Goal: Information Seeking & Learning: Learn about a topic

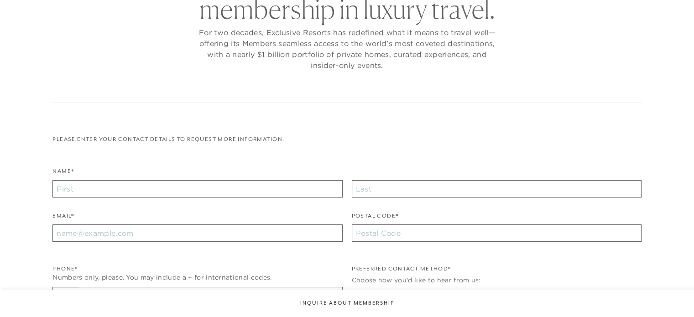
checkbox input "false"
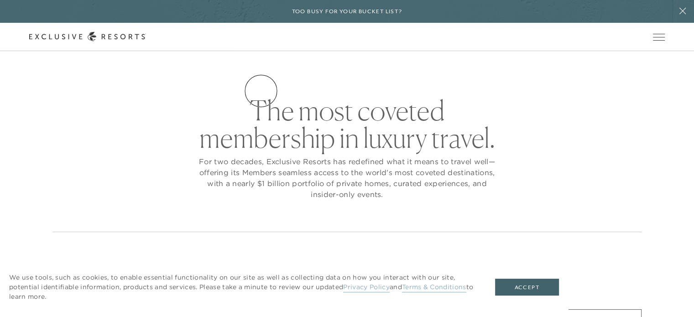
click at [0, 0] on link "Residence Collection" at bounding box center [0, 0] width 0 height 0
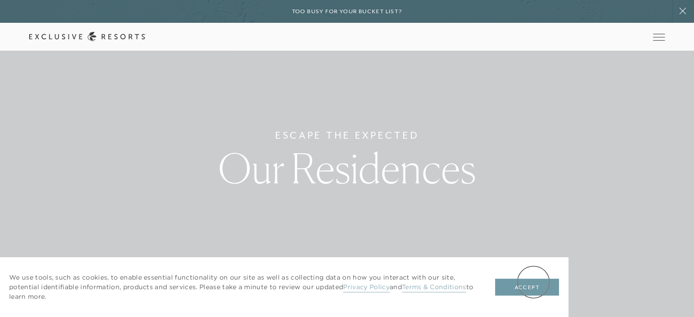
click at [533, 282] on button "Accept" at bounding box center [527, 287] width 64 height 17
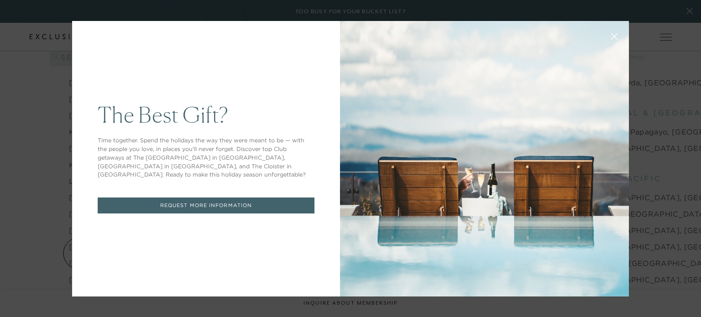
click at [607, 40] on button at bounding box center [614, 36] width 22 height 22
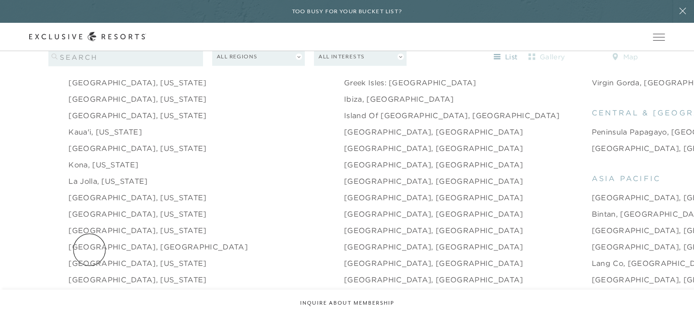
click at [89, 258] on link "[GEOGRAPHIC_DATA], [US_STATE]" at bounding box center [137, 263] width 138 height 11
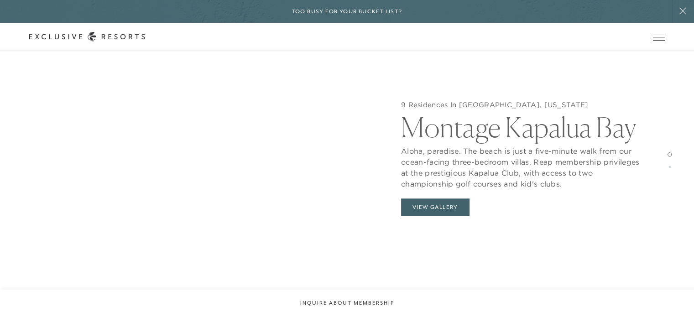
scroll to position [851, 0]
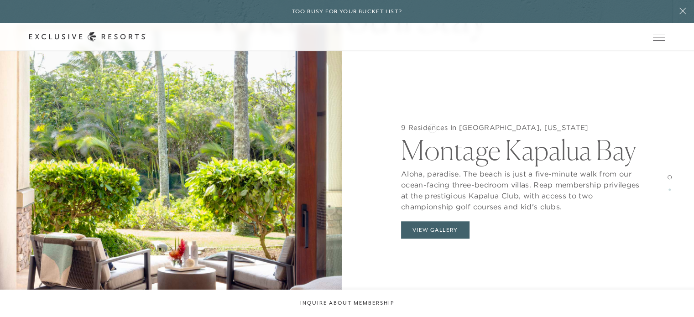
click at [432, 127] on h5 "9 Residences In [GEOGRAPHIC_DATA], [US_STATE]" at bounding box center [523, 127] width 244 height 9
click at [426, 240] on div "9 Residences In [GEOGRAPHIC_DATA], [US_STATE] Montage [GEOGRAPHIC_DATA]" at bounding box center [523, 227] width 244 height 31
click at [424, 233] on button "View Gallery" at bounding box center [435, 229] width 68 height 17
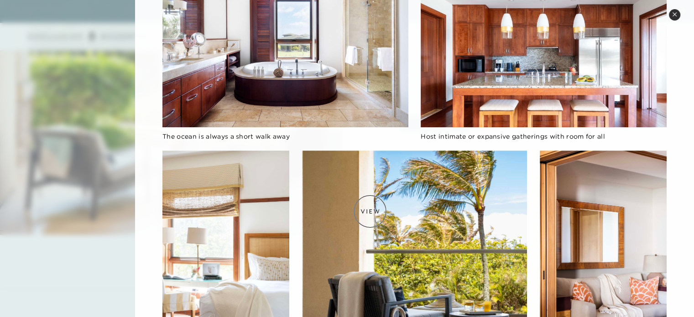
scroll to position [0, 0]
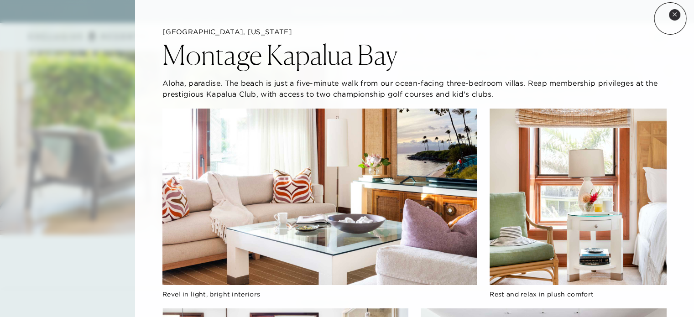
click at [670, 18] on button "Close quickview" at bounding box center [674, 14] width 11 height 11
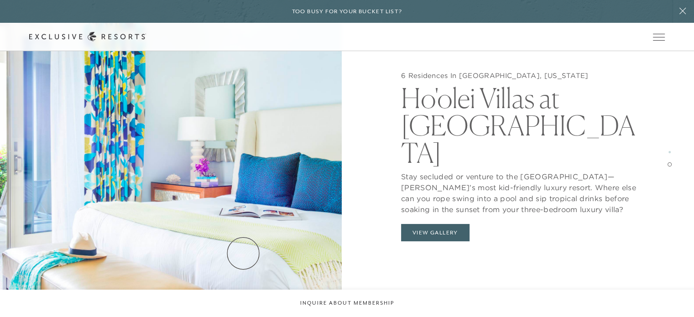
scroll to position [1278, 0]
click at [445, 224] on button "View Gallery" at bounding box center [435, 232] width 68 height 17
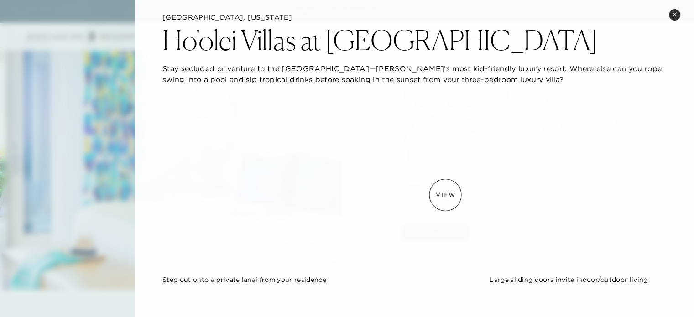
scroll to position [0, 0]
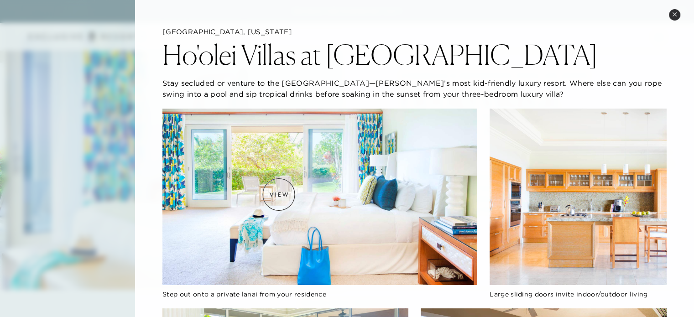
click at [279, 194] on img at bounding box center [319, 197] width 314 height 177
click at [276, 177] on img at bounding box center [319, 197] width 314 height 177
click at [308, 175] on img at bounding box center [319, 197] width 314 height 177
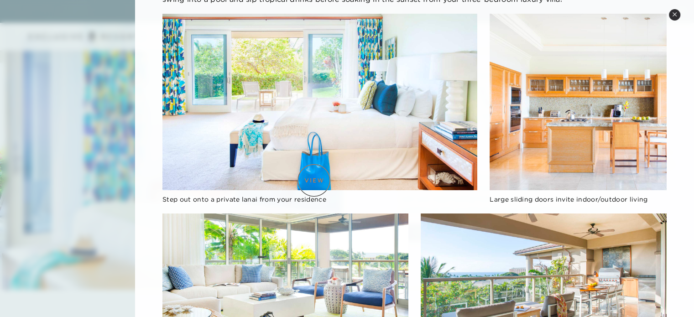
scroll to position [0, 0]
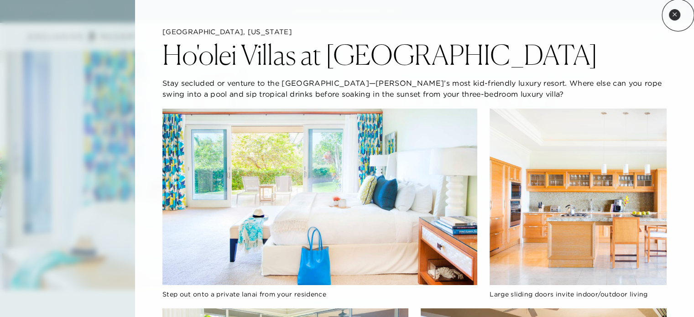
click at [678, 15] on button "Close quickview" at bounding box center [674, 14] width 11 height 11
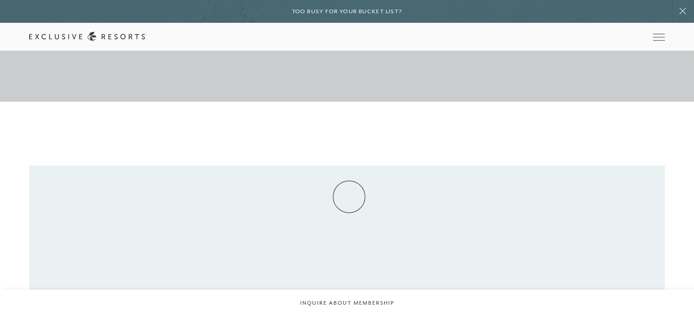
scroll to position [213, 0]
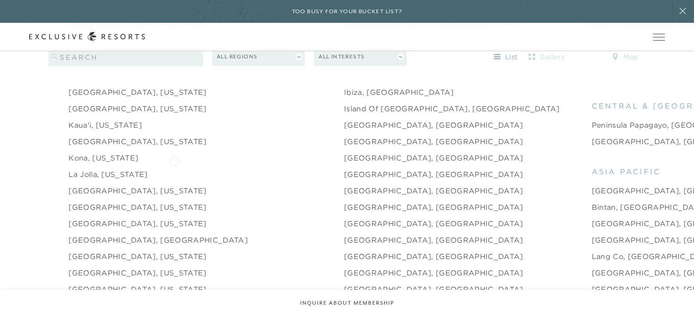
scroll to position [1065, 0]
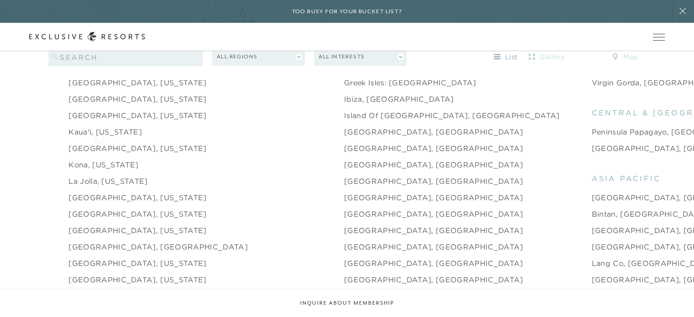
click at [99, 143] on link "[GEOGRAPHIC_DATA], [US_STATE]" at bounding box center [137, 148] width 138 height 11
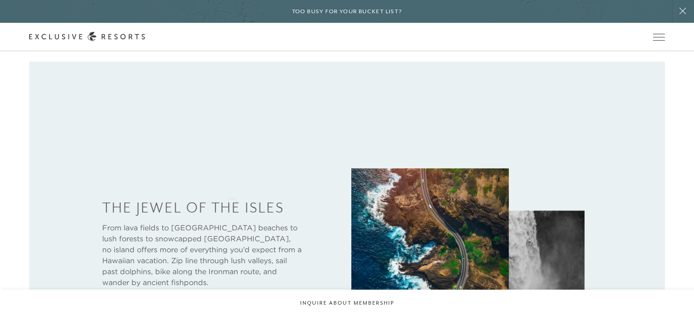
scroll to position [106, 0]
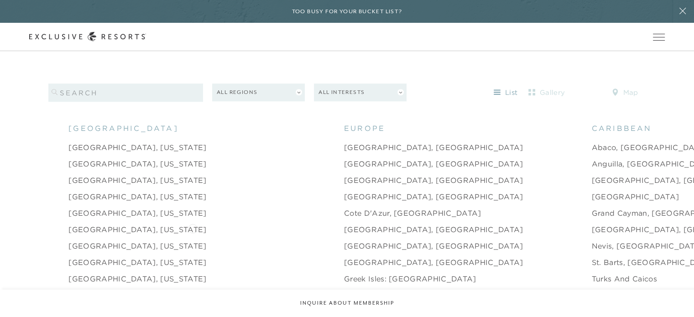
scroll to position [958, 0]
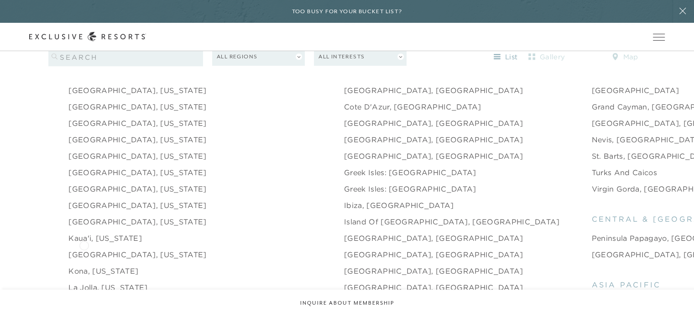
click at [84, 249] on link "[GEOGRAPHIC_DATA], [US_STATE]" at bounding box center [137, 254] width 138 height 11
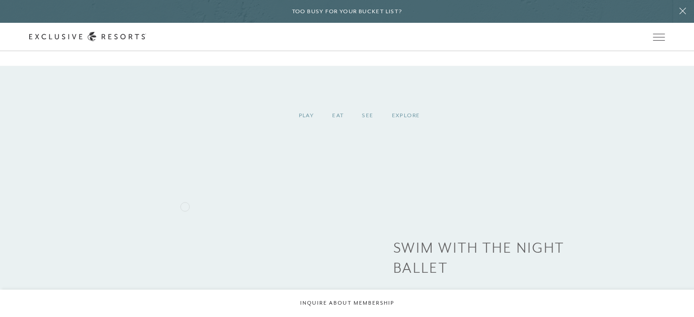
scroll to position [852, 0]
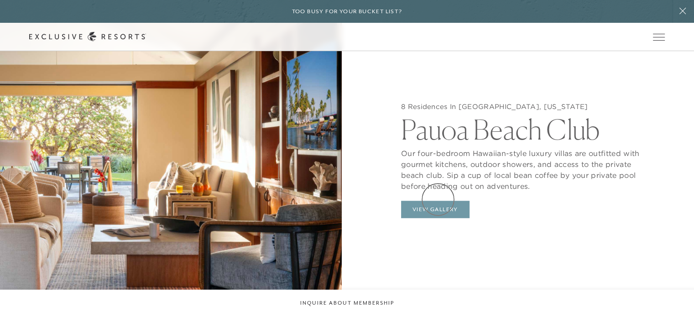
click at [438, 201] on button "View Gallery" at bounding box center [435, 209] width 68 height 17
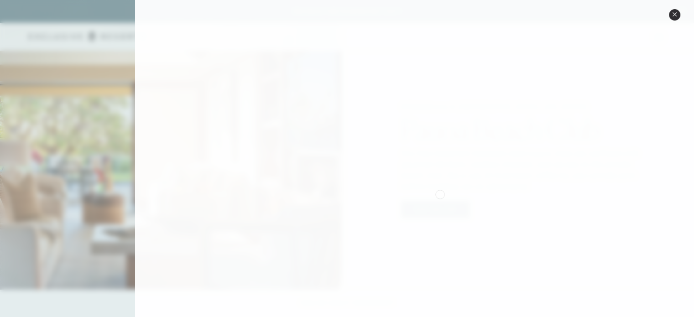
scroll to position [0, 0]
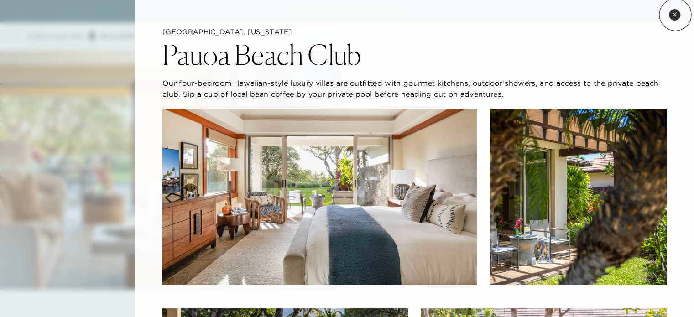
click at [675, 15] on icon at bounding box center [674, 14] width 5 height 5
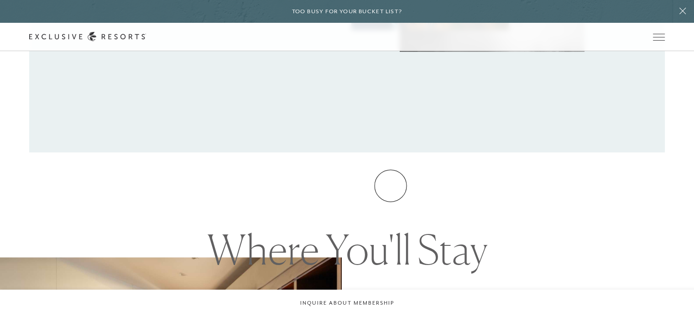
scroll to position [532, 0]
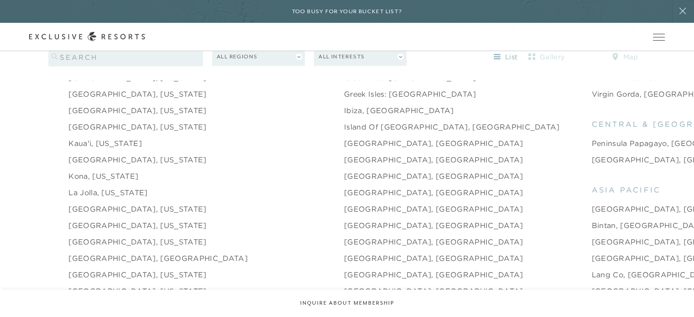
scroll to position [1064, 0]
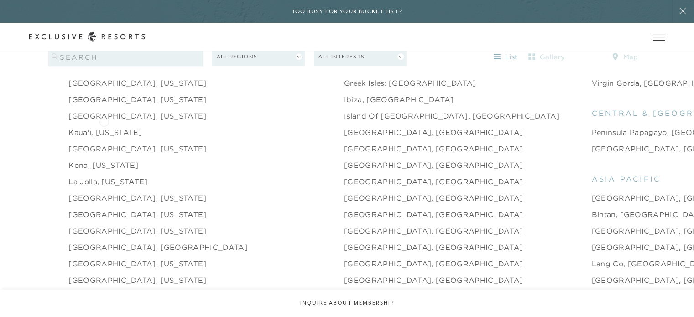
click at [104, 127] on link "Kaua'i, [US_STATE]" at bounding box center [104, 132] width 73 height 11
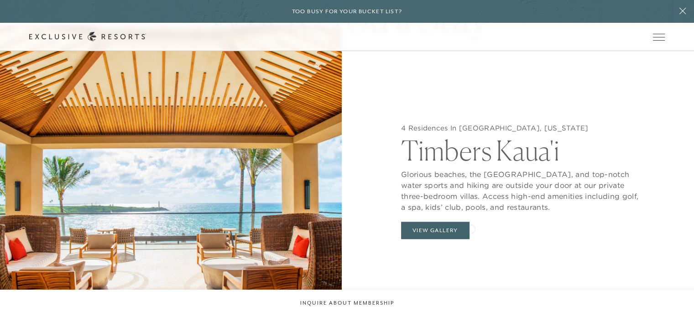
scroll to position [852, 0]
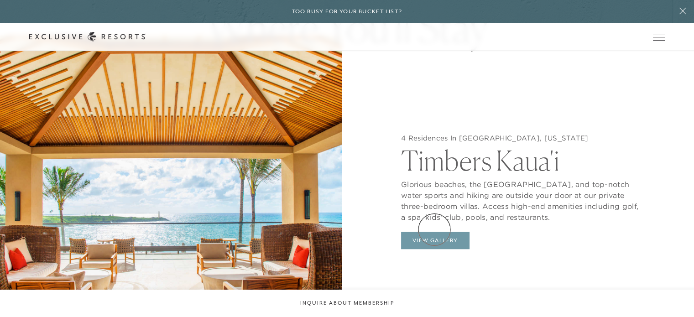
click at [434, 232] on button "View Gallery" at bounding box center [435, 240] width 68 height 17
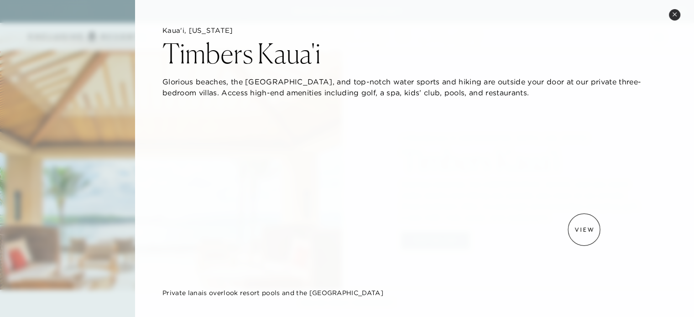
scroll to position [0, 0]
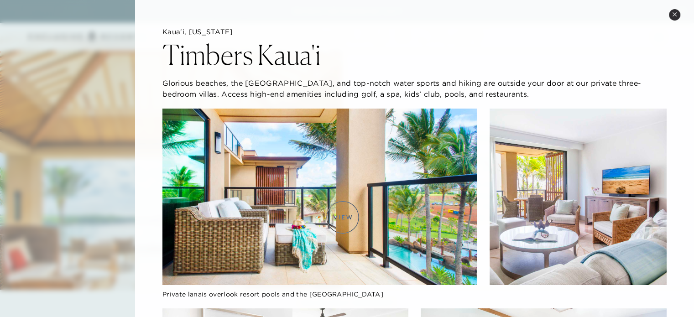
click at [343, 217] on img at bounding box center [319, 197] width 314 height 177
click at [441, 256] on img at bounding box center [319, 197] width 314 height 177
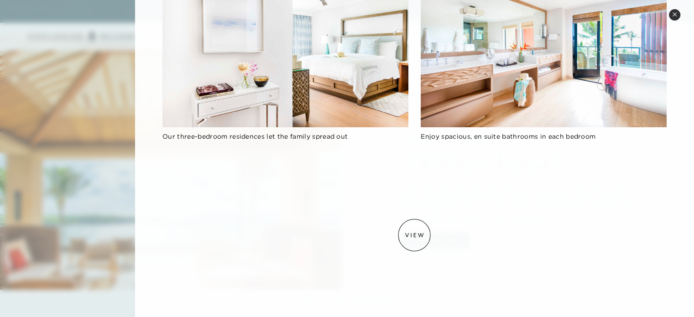
scroll to position [426, 0]
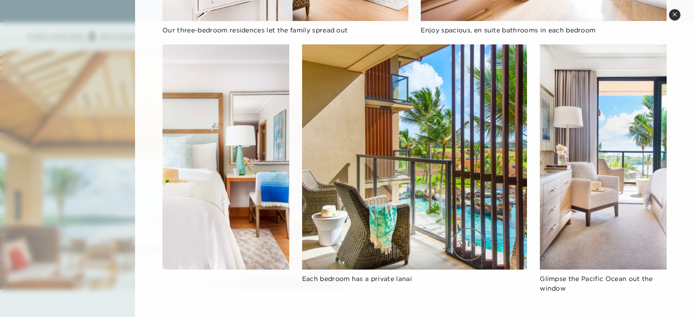
click at [469, 244] on img at bounding box center [414, 156] width 225 height 225
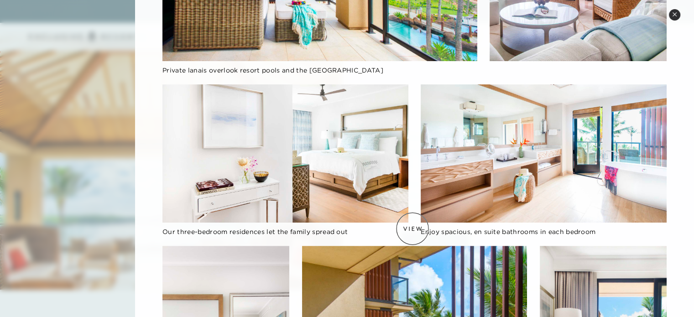
scroll to position [437, 0]
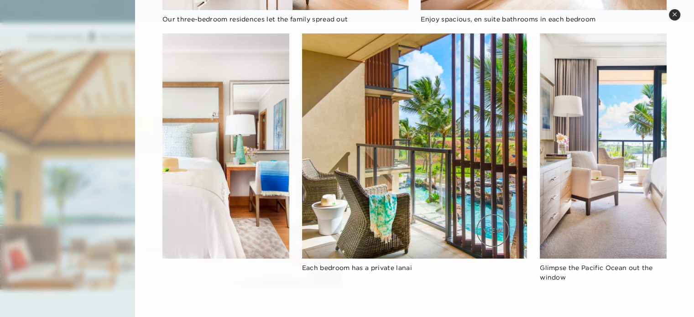
click at [493, 230] on img at bounding box center [414, 145] width 225 height 225
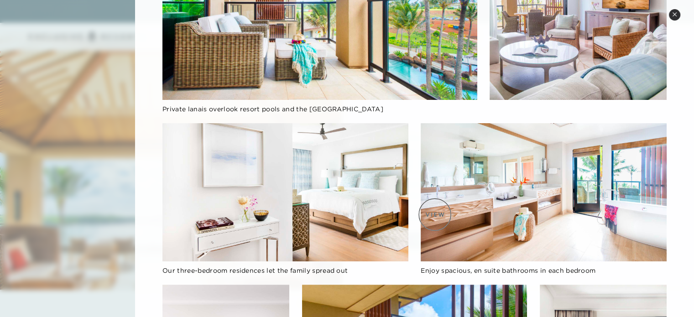
scroll to position [0, 0]
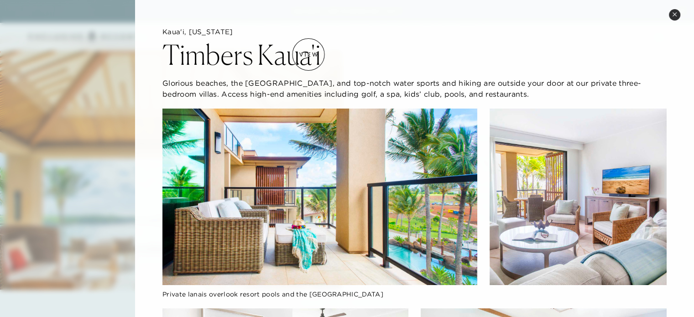
drag, startPoint x: 162, startPoint y: 51, endPoint x: 308, endPoint y: 54, distance: 146.1
click at [308, 54] on h2 "Timbers Kaua'i" at bounding box center [241, 54] width 158 height 27
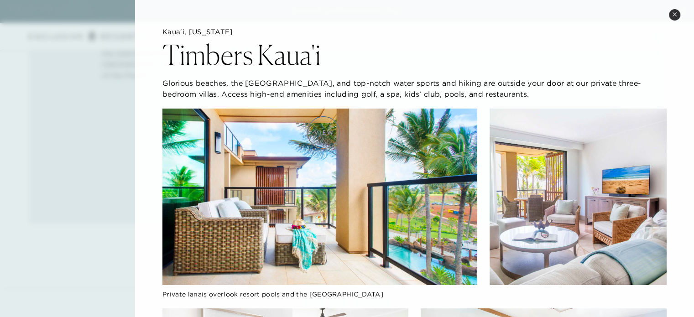
scroll to position [532, 0]
click at [675, 16] on button "Close quickview" at bounding box center [674, 14] width 11 height 11
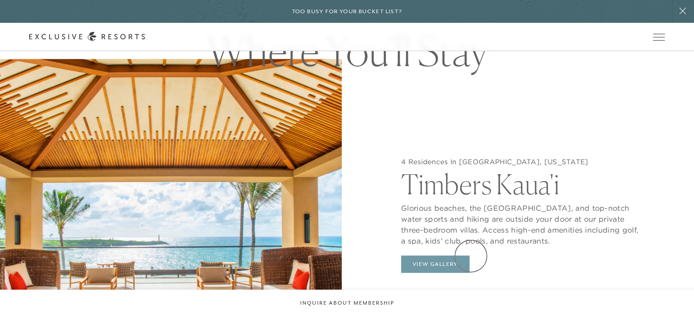
scroll to position [818, 0]
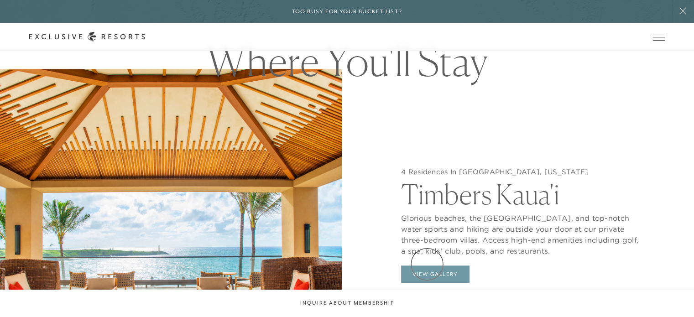
click at [427, 266] on button "View Gallery" at bounding box center [435, 274] width 68 height 17
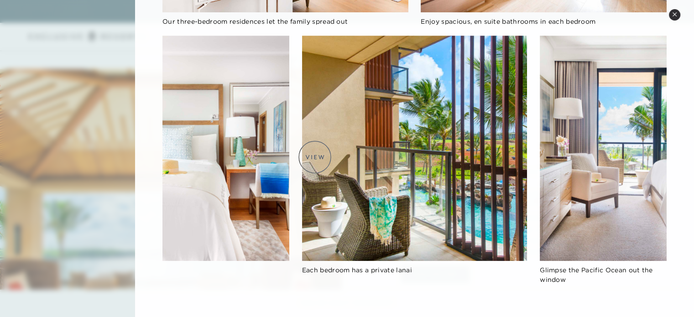
scroll to position [437, 0]
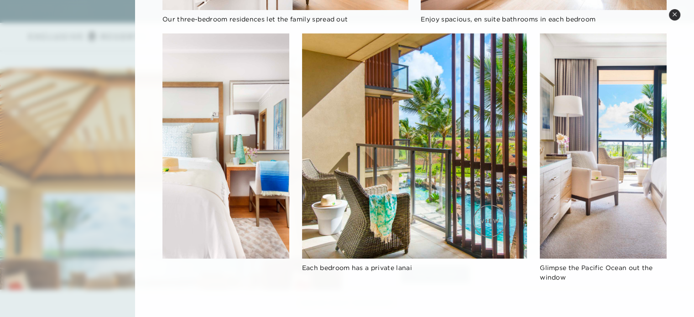
click at [490, 221] on img at bounding box center [414, 145] width 225 height 225
click at [475, 206] on img at bounding box center [414, 145] width 225 height 225
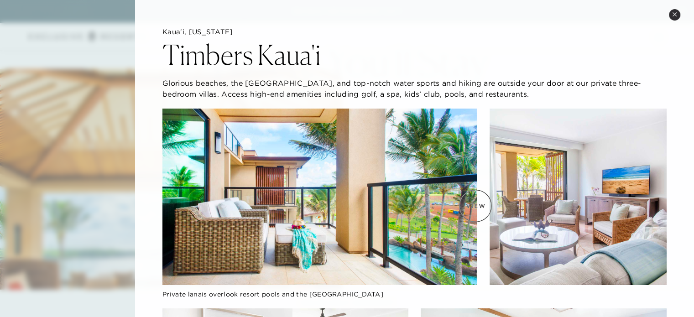
scroll to position [0, 0]
drag, startPoint x: 324, startPoint y: 53, endPoint x: 173, endPoint y: 41, distance: 151.1
click at [175, 38] on div "Timbers Kaua'i" at bounding box center [414, 53] width 504 height 32
drag, startPoint x: 160, startPoint y: 51, endPoint x: 290, endPoint y: 56, distance: 130.6
click at [290, 56] on h2 "Timbers Kaua'i" at bounding box center [241, 54] width 158 height 27
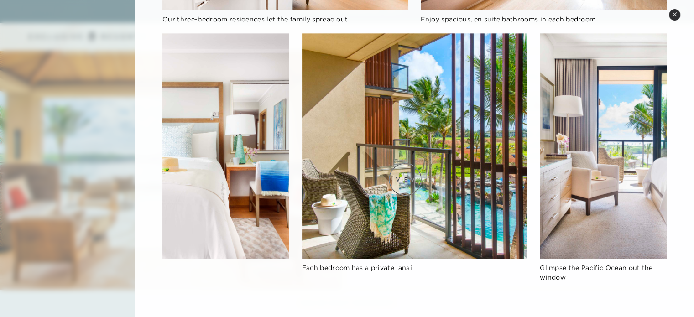
scroll to position [925, 0]
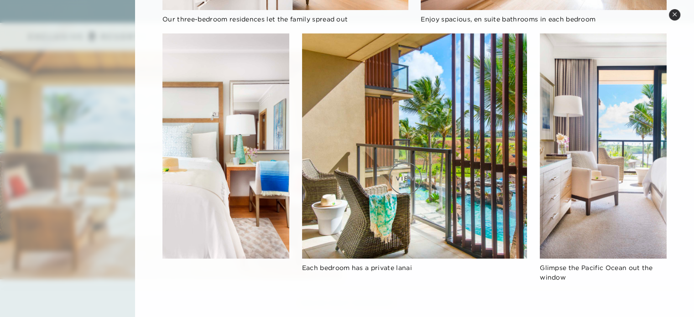
click at [405, 178] on img at bounding box center [414, 145] width 225 height 225
click at [416, 166] on img at bounding box center [414, 145] width 225 height 225
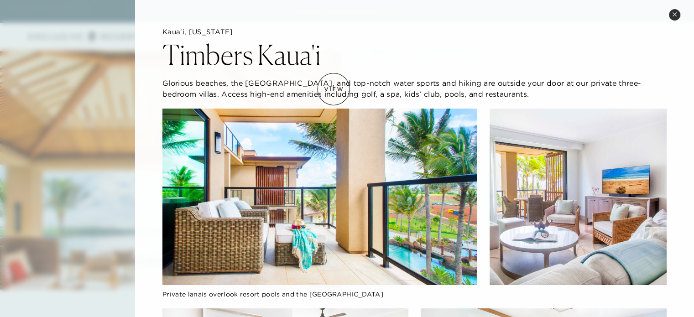
scroll to position [818, 0]
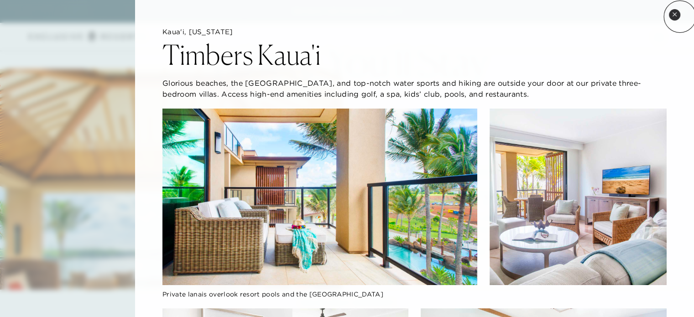
click at [680, 16] on button "Close quickview" at bounding box center [674, 14] width 11 height 11
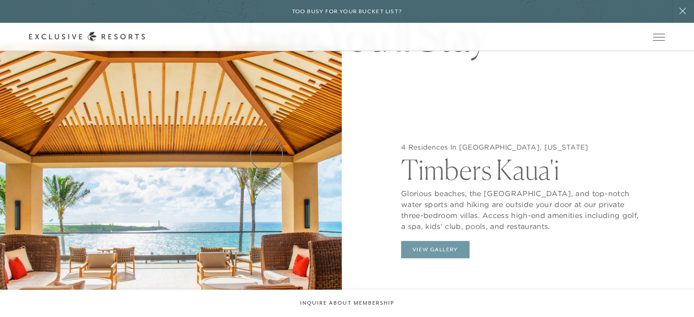
scroll to position [712, 0]
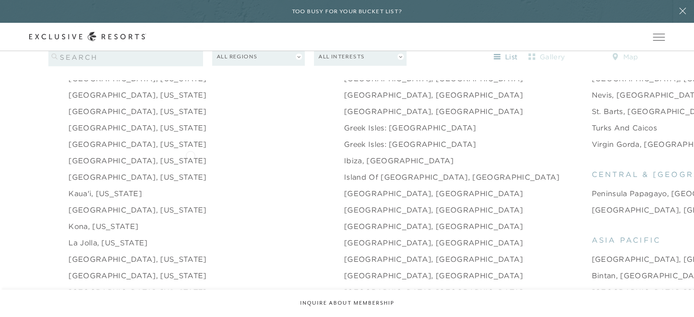
scroll to position [1064, 0]
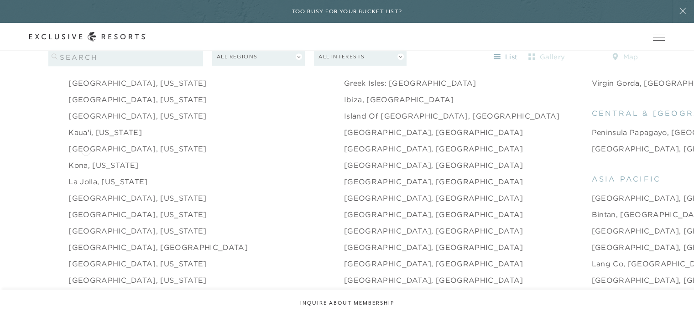
click at [86, 160] on link "Kona, [US_STATE]" at bounding box center [103, 165] width 70 height 11
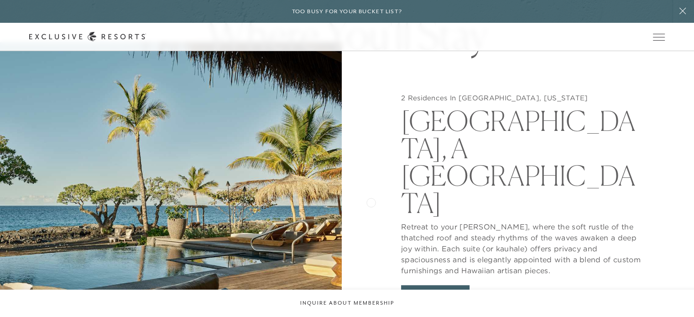
scroll to position [825, 0]
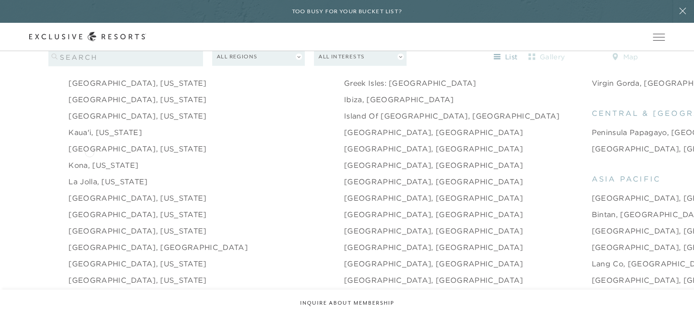
click at [89, 160] on link "Kona, [US_STATE]" at bounding box center [103, 165] width 70 height 11
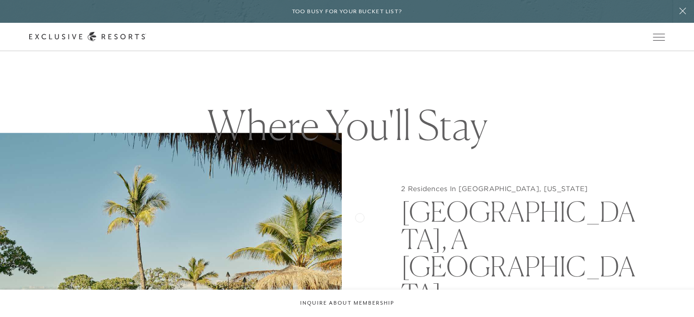
scroll to position [745, 0]
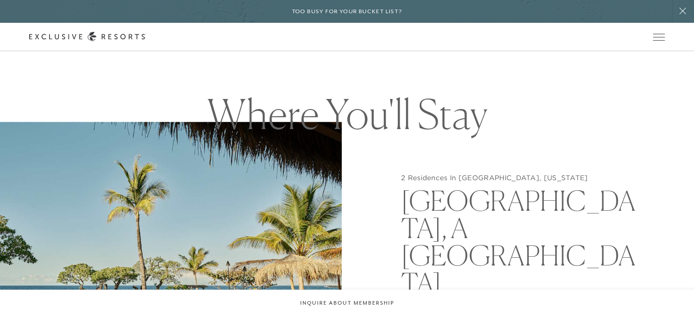
click at [296, 202] on img at bounding box center [171, 280] width 342 height 317
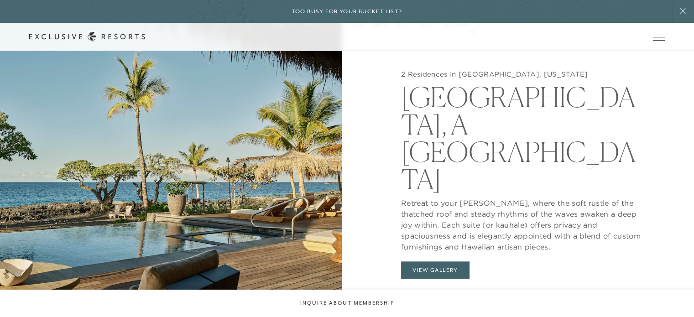
scroll to position [851, 0]
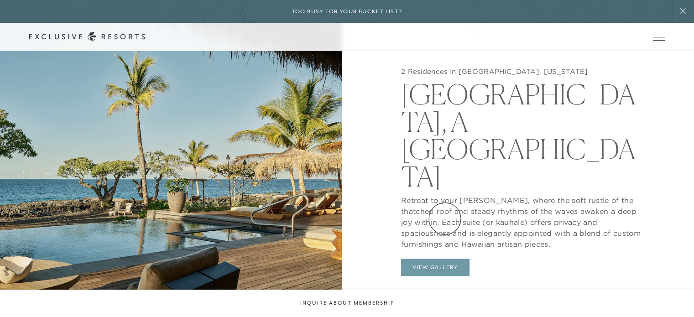
click at [445, 259] on button "View Gallery" at bounding box center [435, 267] width 68 height 17
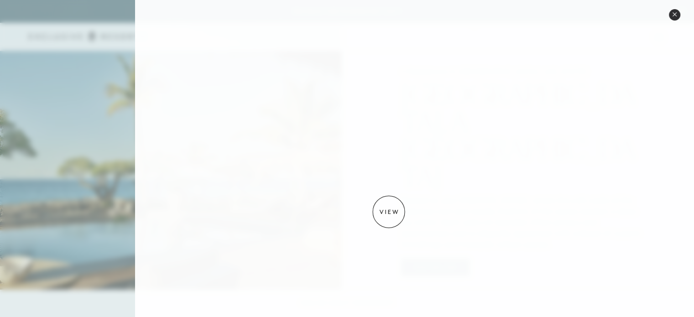
scroll to position [0, 0]
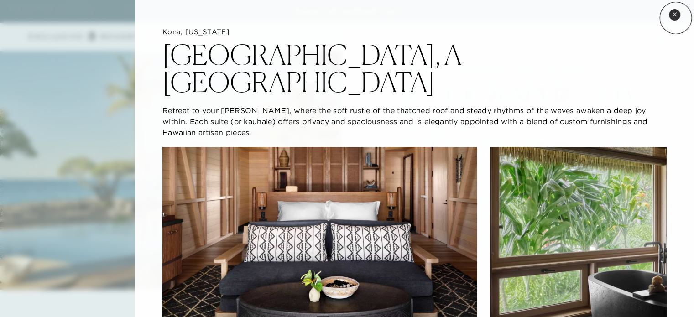
click at [676, 18] on button "Close quickview" at bounding box center [674, 14] width 11 height 11
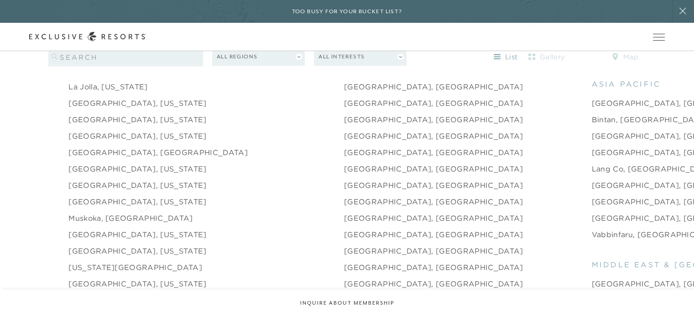
scroll to position [1171, 0]
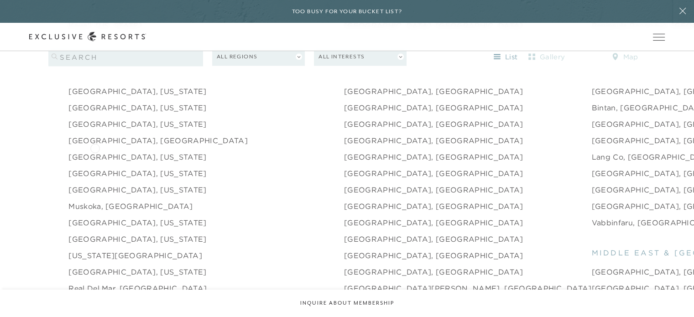
click at [94, 151] on link "[GEOGRAPHIC_DATA], [US_STATE]" at bounding box center [137, 156] width 138 height 11
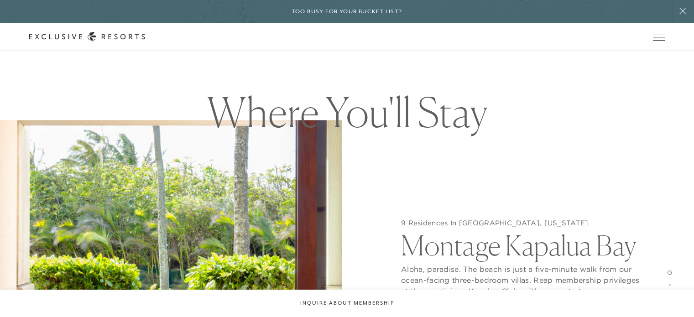
scroll to position [639, 0]
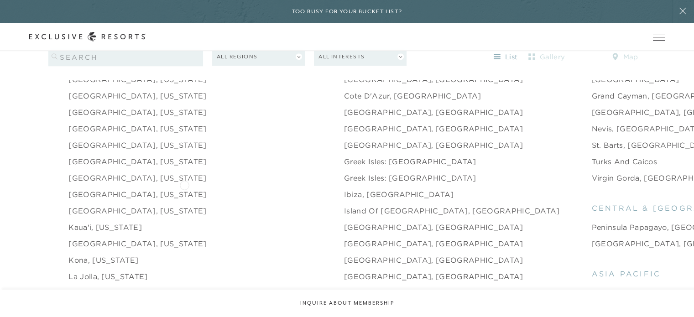
scroll to position [958, 0]
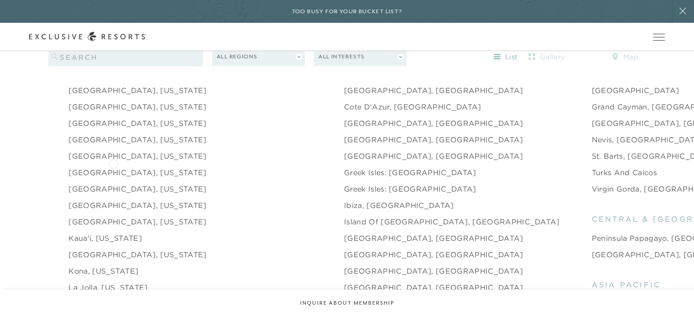
click at [113, 167] on link "[GEOGRAPHIC_DATA], [US_STATE]" at bounding box center [137, 172] width 138 height 11
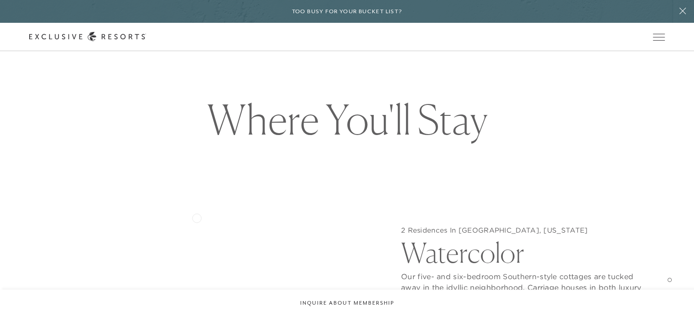
scroll to position [851, 0]
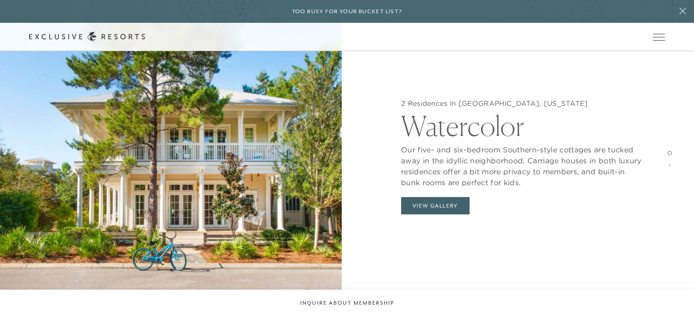
scroll to position [958, 0]
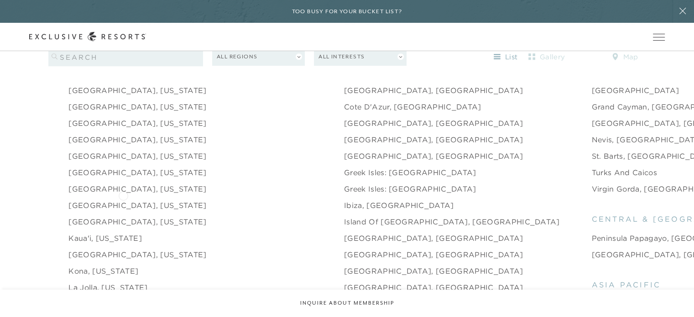
click at [123, 200] on link "[GEOGRAPHIC_DATA], [US_STATE]" at bounding box center [137, 205] width 138 height 11
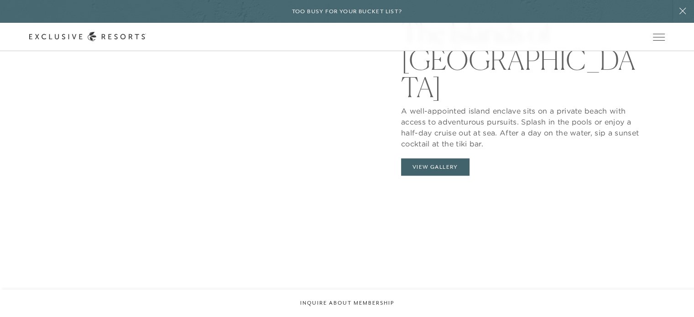
scroll to position [852, 0]
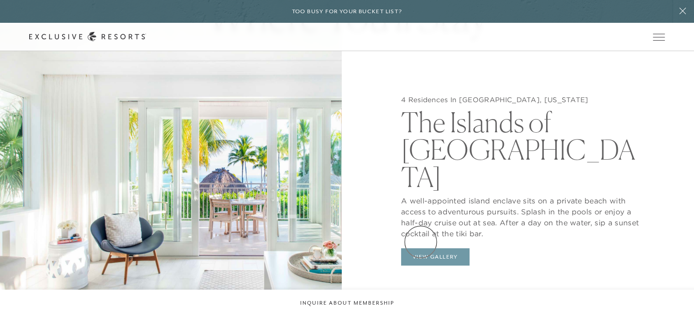
click at [421, 248] on button "View Gallery" at bounding box center [435, 256] width 68 height 17
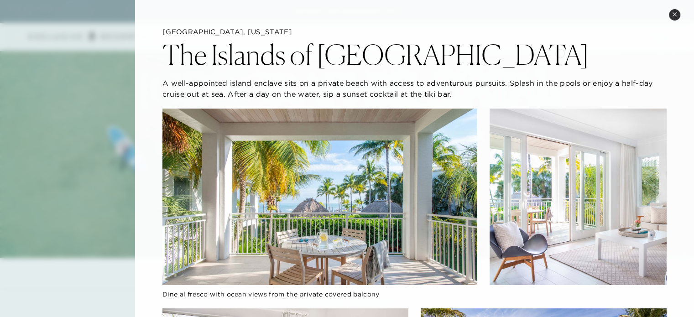
scroll to position [0, 0]
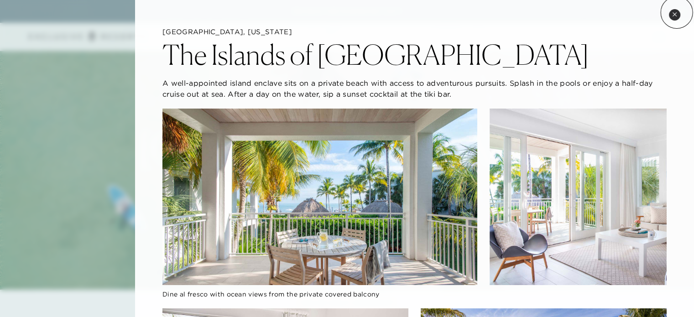
click at [677, 12] on icon at bounding box center [674, 14] width 5 height 5
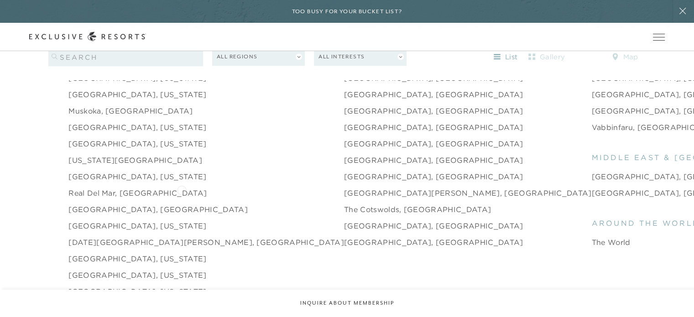
scroll to position [1278, 0]
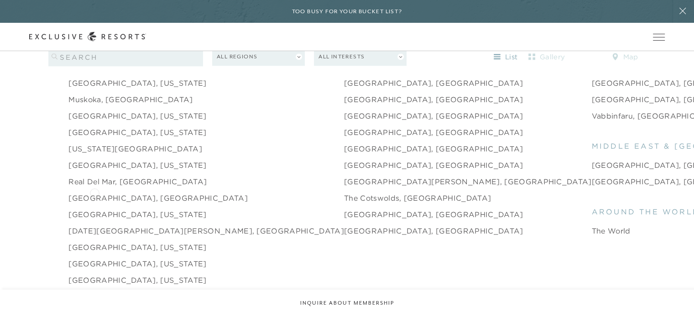
click at [94, 192] on li "[GEOGRAPHIC_DATA], [GEOGRAPHIC_DATA]" at bounding box center [206, 198] width 276 height 16
click at [93, 190] on li "[GEOGRAPHIC_DATA], [GEOGRAPHIC_DATA]" at bounding box center [206, 198] width 276 height 16
click at [113, 193] on link "[GEOGRAPHIC_DATA], [GEOGRAPHIC_DATA]" at bounding box center [157, 198] width 179 height 11
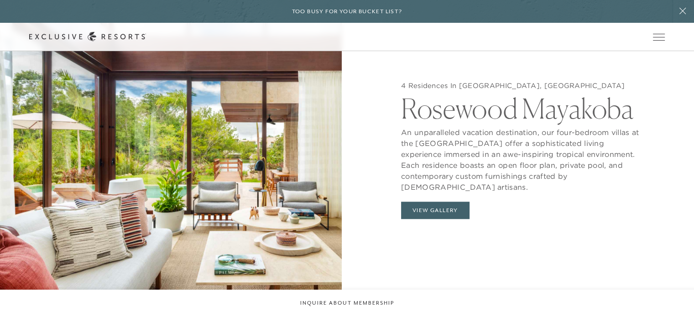
scroll to position [851, 0]
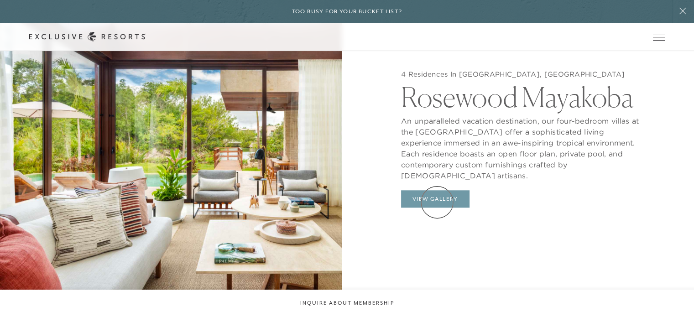
click at [437, 202] on button "View Gallery" at bounding box center [435, 198] width 68 height 17
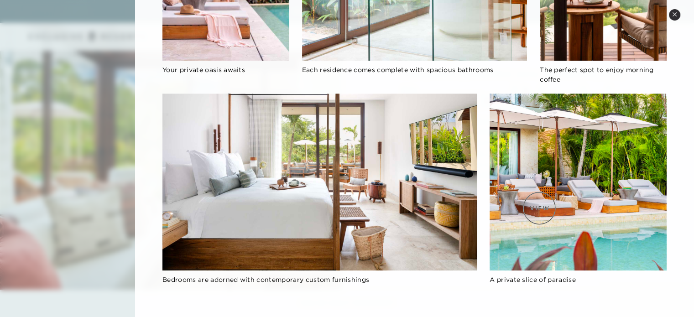
scroll to position [647, 0]
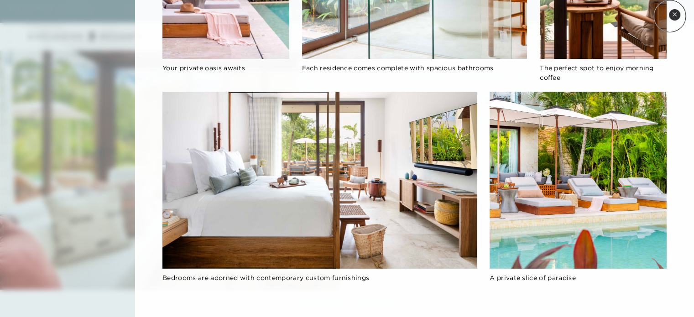
click at [670, 16] on button "Close quickview" at bounding box center [674, 14] width 11 height 11
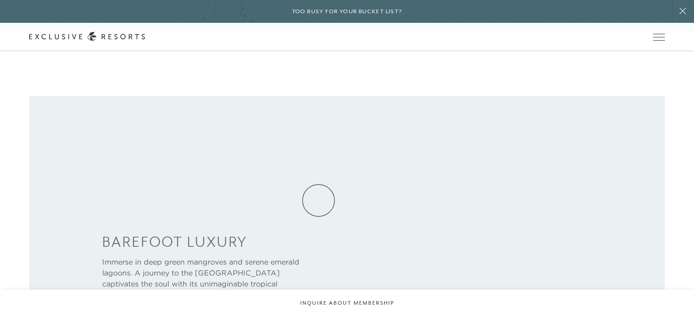
scroll to position [0, 0]
